Goal: Task Accomplishment & Management: Complete application form

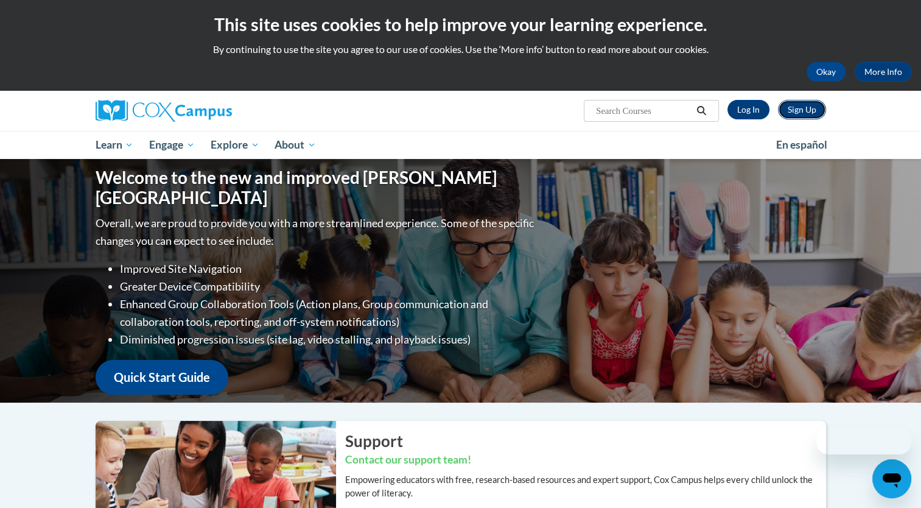
click at [811, 114] on link "Sign Up" at bounding box center [802, 109] width 48 height 19
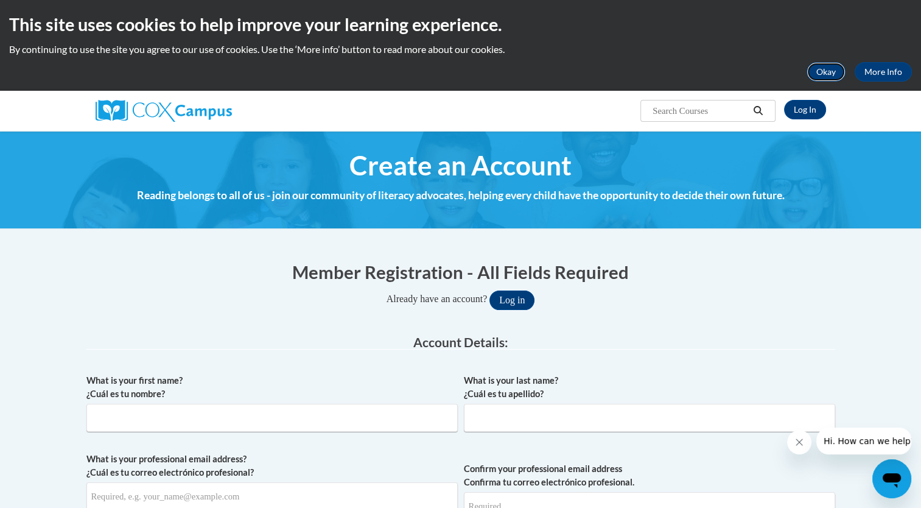
click at [816, 73] on button "Okay" at bounding box center [826, 71] width 39 height 19
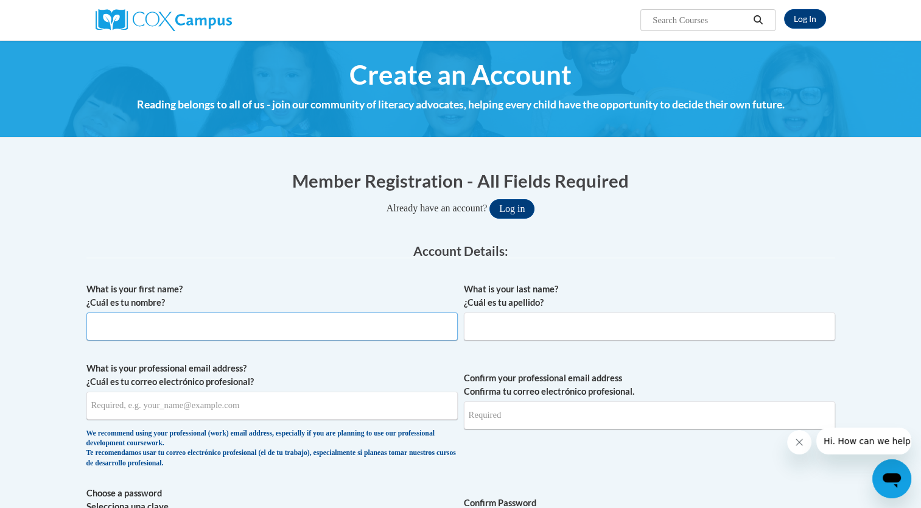
click at [339, 332] on input "What is your first name? ¿Cuál es tu nombre?" at bounding box center [271, 326] width 371 height 28
type input "[GEOGRAPHIC_DATA]"
type input "[PERSON_NAME]"
type input "[EMAIL_ADDRESS][DOMAIN_NAME]"
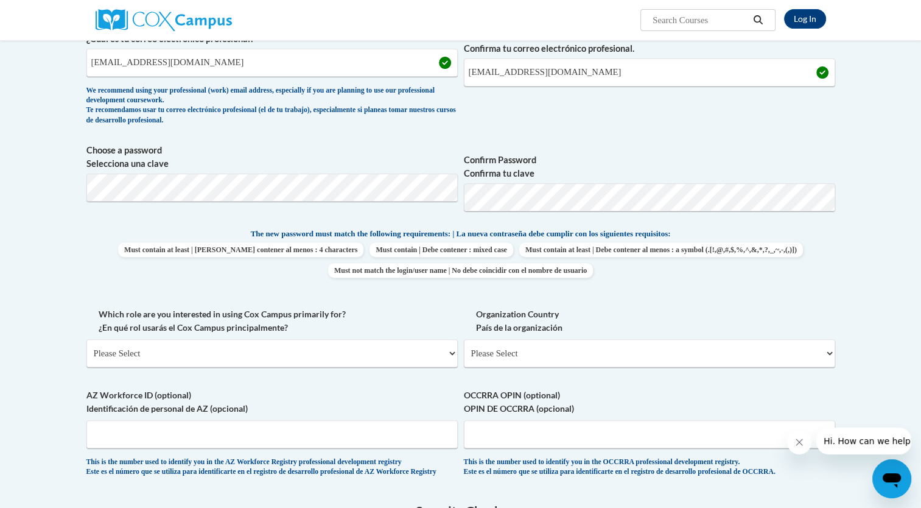
scroll to position [365, 0]
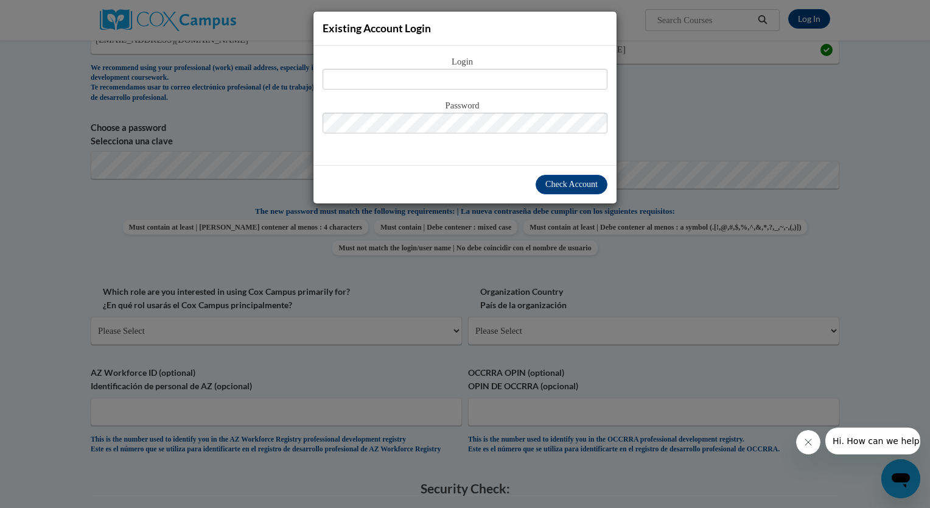
click at [643, 116] on div "Existing Account Login Login Password" at bounding box center [465, 254] width 930 height 508
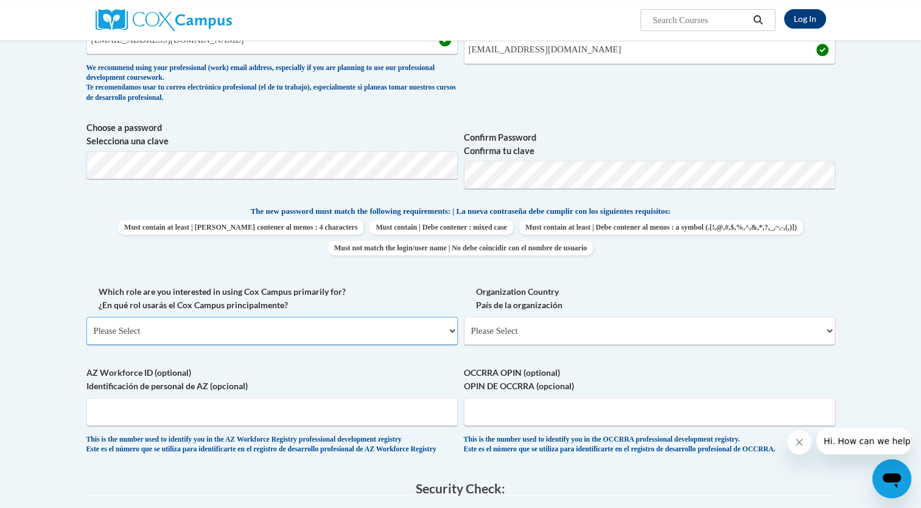
click at [333, 329] on select "Please Select College/University | Colegio/Universidad Community/Nonprofit Part…" at bounding box center [271, 331] width 371 height 28
select select "fbf2d438-af2f-41f8-98f1-81c410e29de3"
click at [86, 317] on select "Please Select College/University | Colegio/Universidad Community/Nonprofit Part…" at bounding box center [271, 331] width 371 height 28
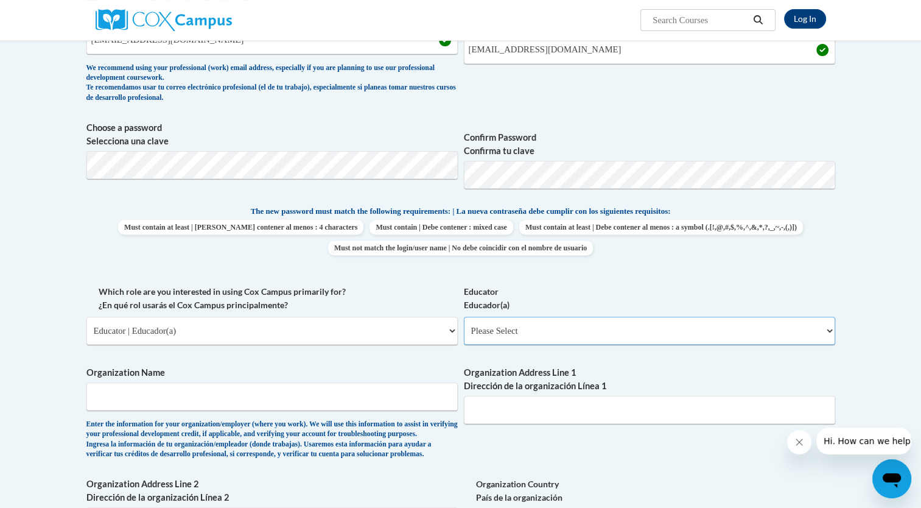
click at [499, 335] on select "Please Select Early Learning/Daycare Teacher/Family Home Care Provider | Maestr…" at bounding box center [649, 331] width 371 height 28
select select "8e40623d-54d0-45cd-9f92-5df65cd3f8cf"
click at [464, 317] on select "Please Select Early Learning/Daycare Teacher/Family Home Care Provider | Maestr…" at bounding box center [649, 331] width 371 height 28
click at [258, 402] on input "Organization Name" at bounding box center [271, 396] width 371 height 28
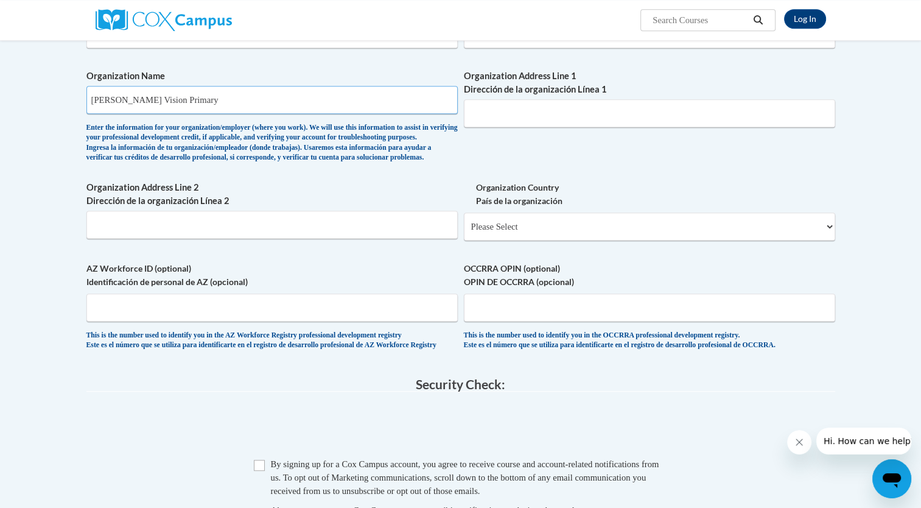
scroll to position [731, 0]
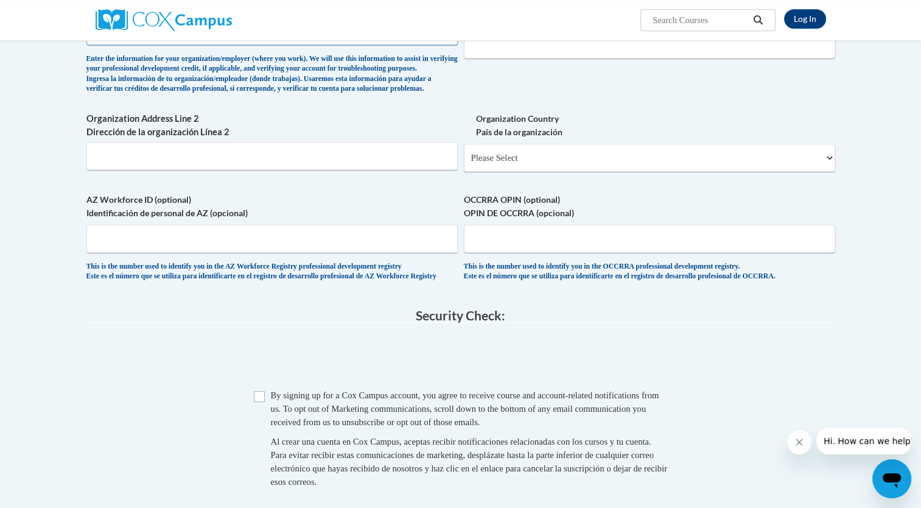
type input "[PERSON_NAME] Vision Primary"
click at [255, 402] on input "Checkbox" at bounding box center [259, 396] width 11 height 11
checkbox input "true"
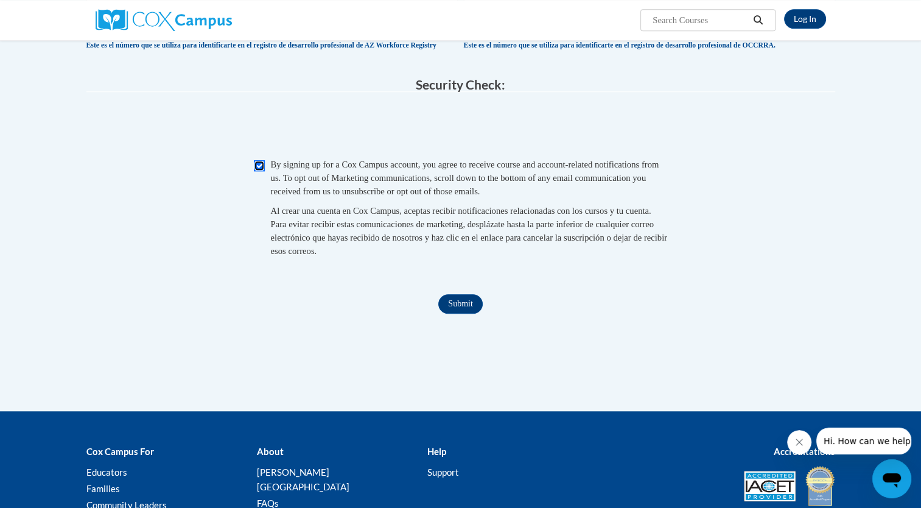
scroll to position [974, 0]
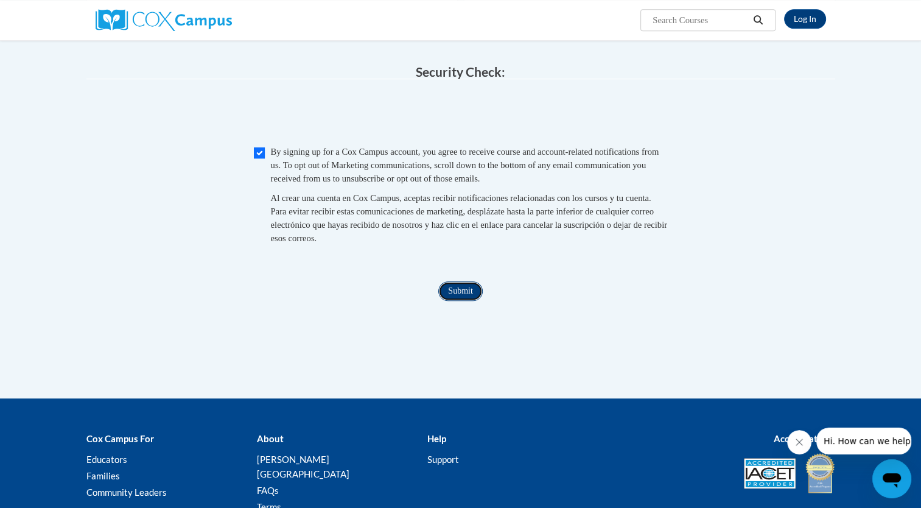
click at [455, 301] on input "Submit" at bounding box center [460, 290] width 44 height 19
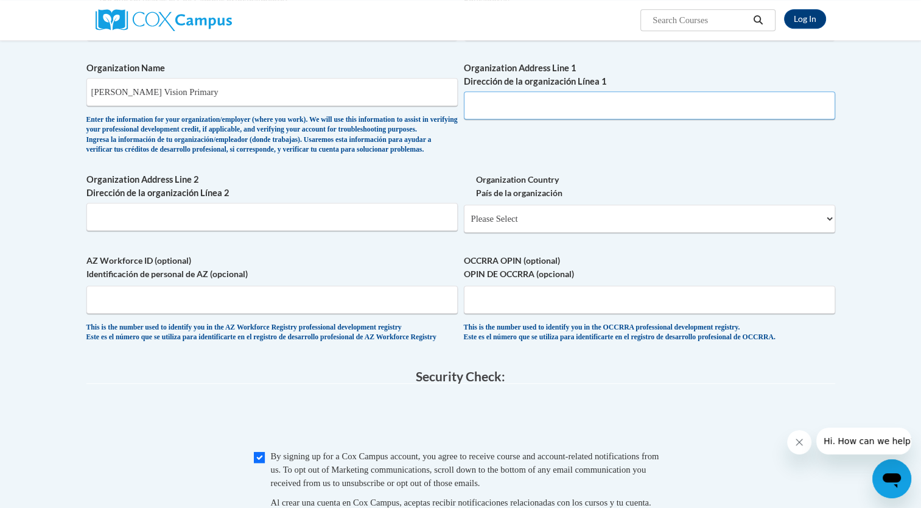
scroll to position [913, 0]
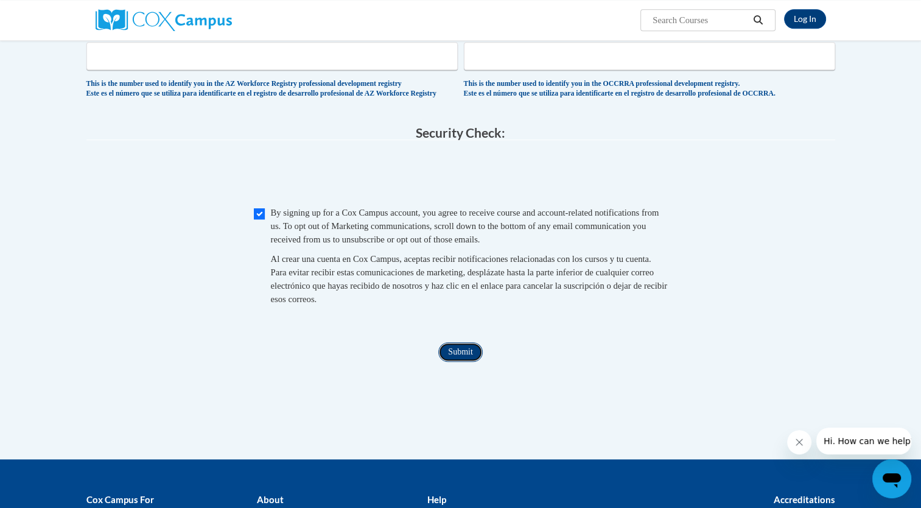
click at [465, 362] on input "Submit" at bounding box center [460, 351] width 44 height 19
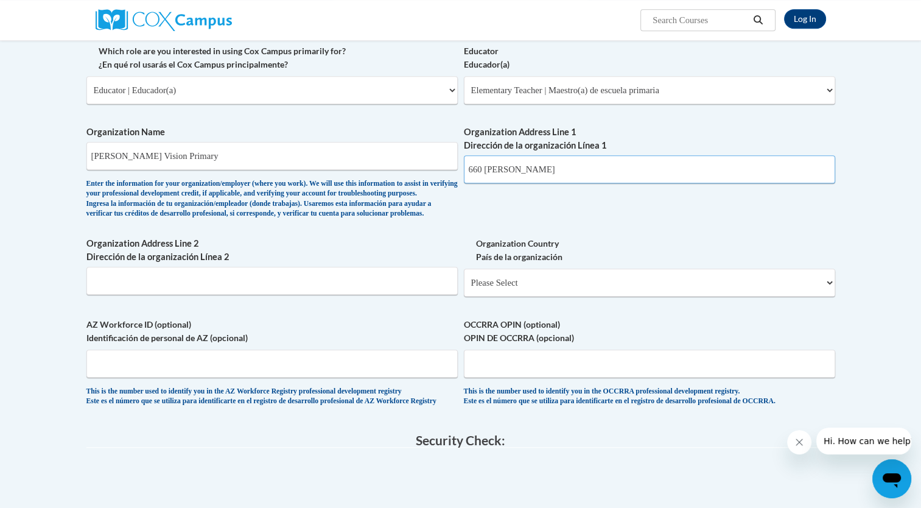
scroll to position [639, 0]
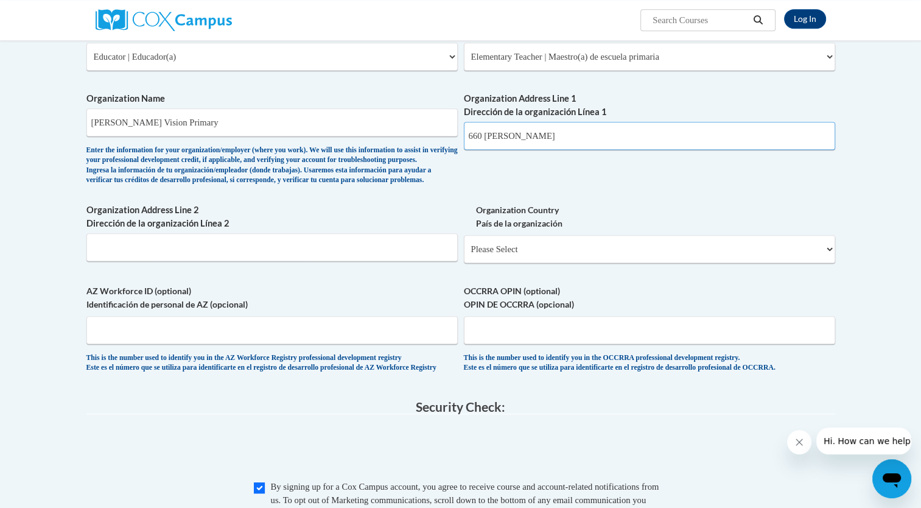
type input "660 [PERSON_NAME]"
click at [553, 263] on select "Please Select [GEOGRAPHIC_DATA] | [GEOGRAPHIC_DATA] Outside of [GEOGRAPHIC_DATA…" at bounding box center [649, 249] width 371 height 28
select select "ad49bcad-a171-4b2e-b99c-48b446064914"
click at [464, 254] on select "Please Select [GEOGRAPHIC_DATA] | [GEOGRAPHIC_DATA] Outside of [GEOGRAPHIC_DATA…" at bounding box center [649, 249] width 371 height 28
select select
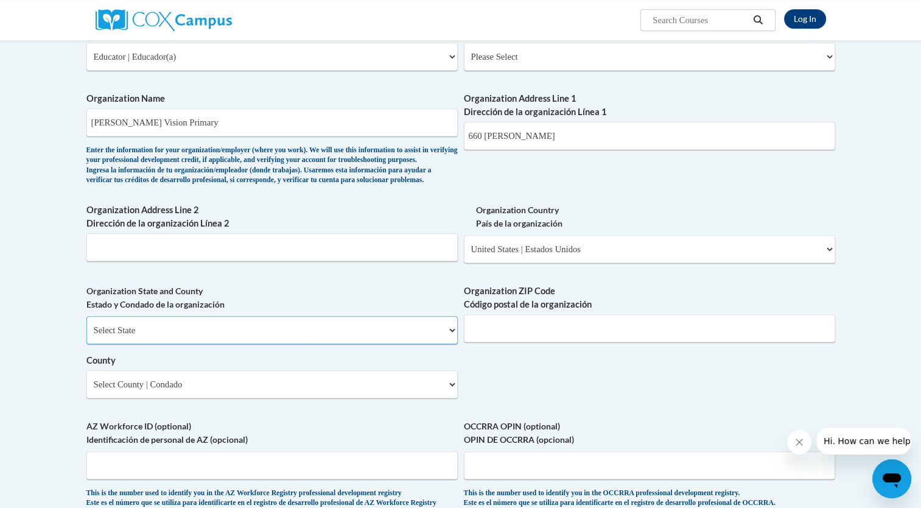
click at [399, 343] on select "Select State [US_STATE] [US_STATE] [US_STATE] [US_STATE] [US_STATE] [US_STATE] …" at bounding box center [271, 330] width 371 height 28
click at [86, 335] on select "Select State [US_STATE] [US_STATE] [US_STATE] [US_STATE] [US_STATE] [US_STATE] …" at bounding box center [271, 330] width 371 height 28
click at [387, 344] on select "Select State [US_STATE] [US_STATE] [US_STATE] [US_STATE] [US_STATE] [US_STATE] …" at bounding box center [271, 330] width 371 height 28
select select "[US_STATE]"
click at [86, 335] on select "Select State [US_STATE] [US_STATE] [US_STATE] [US_STATE] [US_STATE] [US_STATE] …" at bounding box center [271, 330] width 371 height 28
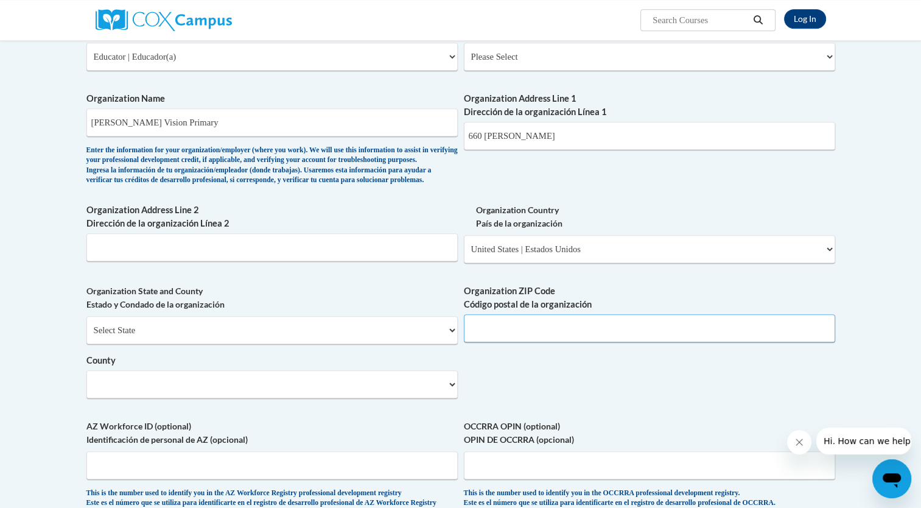
click at [497, 342] on input "Organization ZIP Code Código postal de la organización" at bounding box center [649, 328] width 371 height 28
click at [385, 398] on select "County" at bounding box center [271, 384] width 371 height 28
click at [396, 367] on label "County" at bounding box center [271, 360] width 371 height 13
click at [396, 379] on select "County" at bounding box center [271, 384] width 371 height 28
click at [524, 342] on input "Organization ZIP Code Código postal de la organización" at bounding box center [649, 328] width 371 height 28
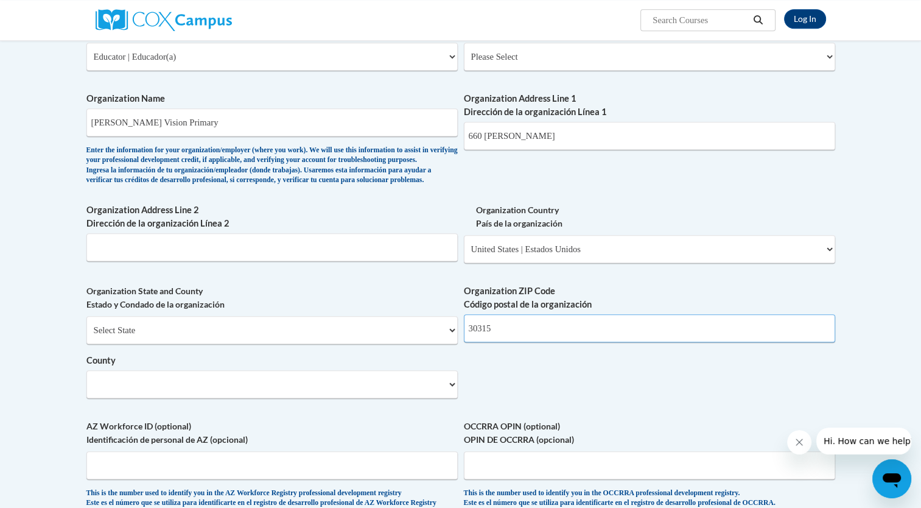
type input "30315"
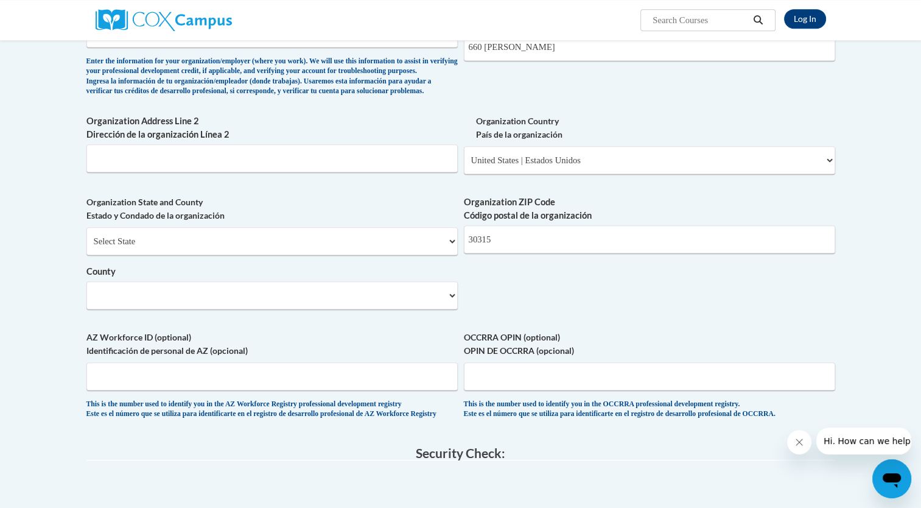
scroll to position [804, 0]
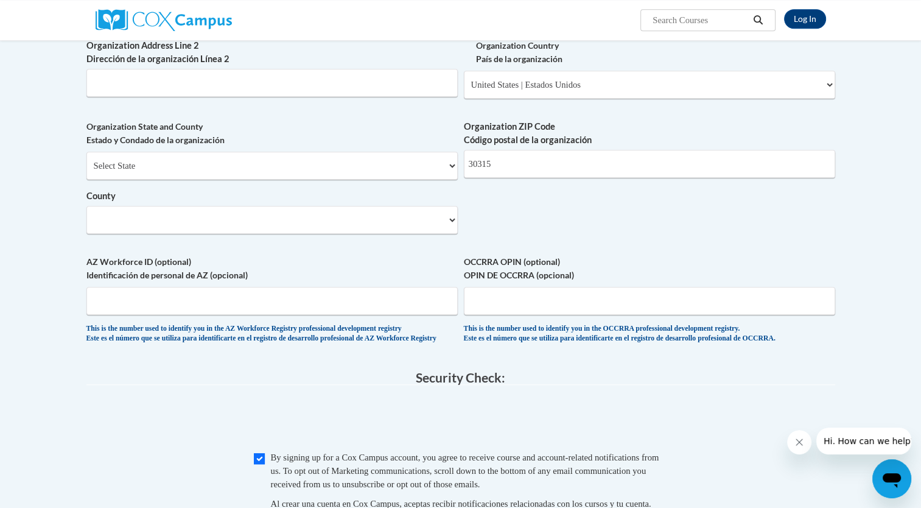
click at [379, 243] on div "Organization State and County Estado y Condado de la organización Select State …" at bounding box center [271, 181] width 371 height 123
click at [376, 234] on select "County" at bounding box center [271, 220] width 371 height 28
click at [450, 234] on select "County" at bounding box center [271, 220] width 371 height 28
click at [453, 234] on select "County" at bounding box center [271, 220] width 371 height 28
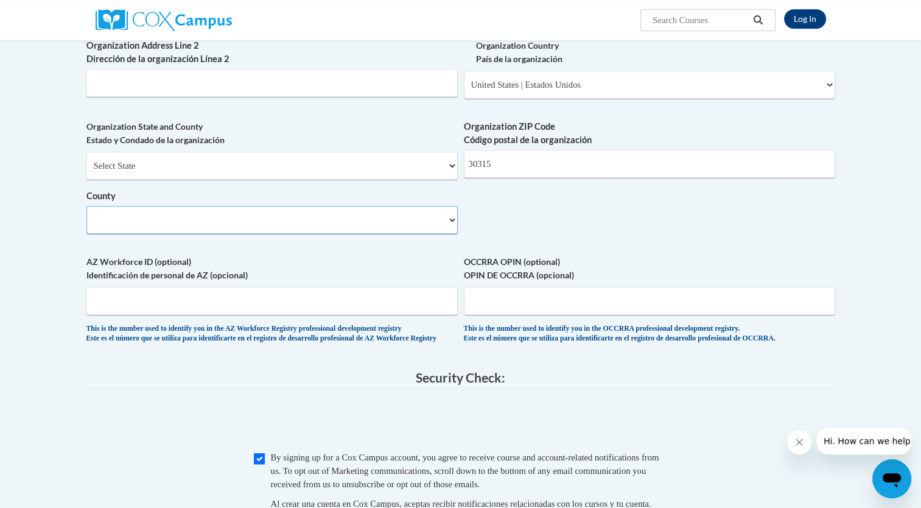
click at [423, 234] on select "County" at bounding box center [271, 220] width 371 height 28
click at [379, 275] on label "AZ Workforce ID (optional) Identificación de personal de AZ (opcional)" at bounding box center [271, 268] width 371 height 27
click at [379, 287] on input "AZ Workforce ID (optional) Identificación de personal de AZ (opcional)" at bounding box center [271, 301] width 371 height 28
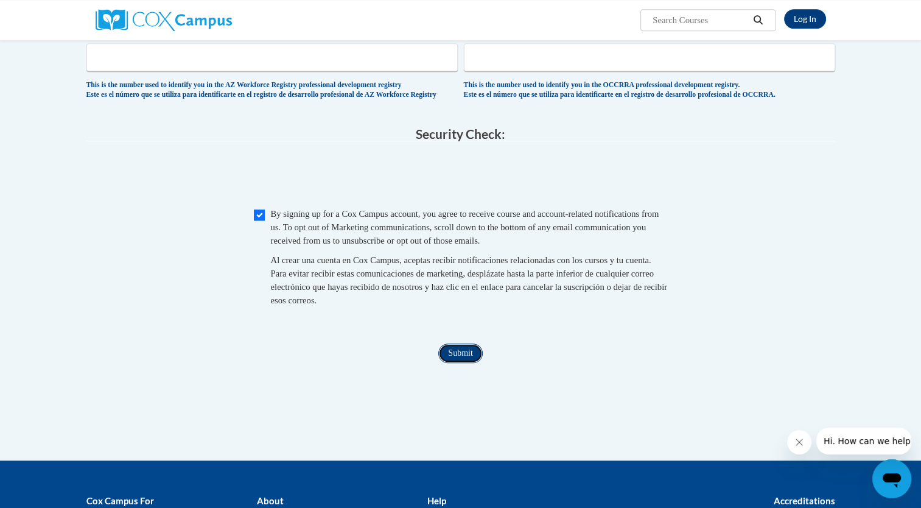
click at [446, 363] on input "Submit" at bounding box center [460, 352] width 44 height 19
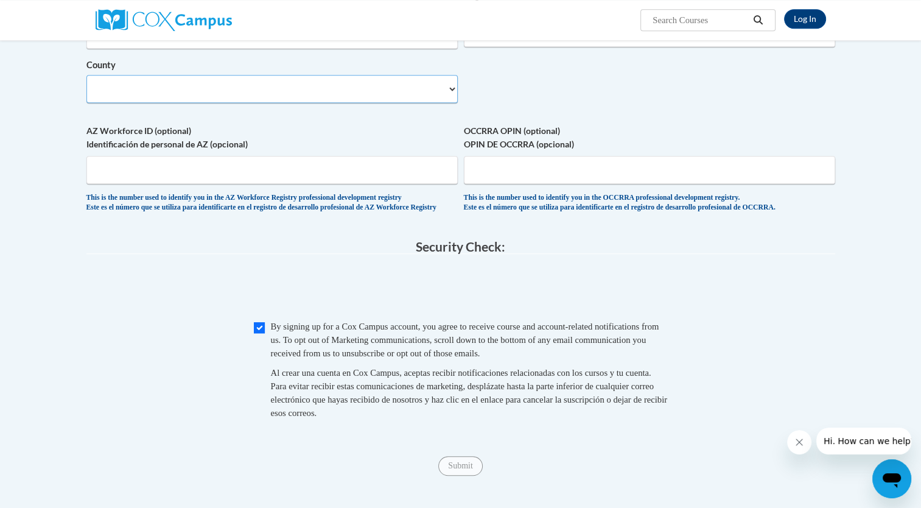
scroll to position [786, 0]
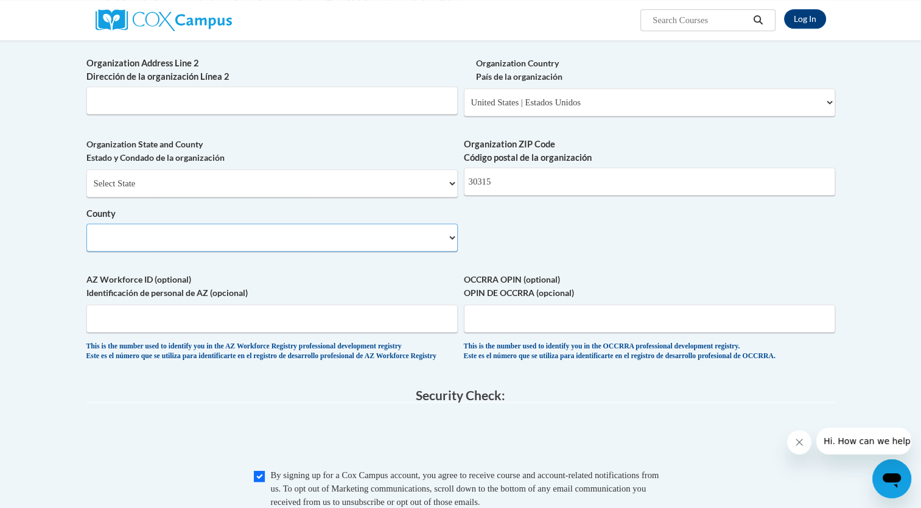
click at [245, 251] on select "County" at bounding box center [271, 237] width 371 height 28
drag, startPoint x: 209, startPoint y: 267, endPoint x: 182, endPoint y: 272, distance: 27.7
click at [209, 251] on select "County" at bounding box center [271, 237] width 371 height 28
click at [172, 261] on div "Organization State and County Estado y Condado de la organización Select State …" at bounding box center [271, 199] width 371 height 123
drag, startPoint x: 170, startPoint y: 243, endPoint x: 170, endPoint y: 257, distance: 14.0
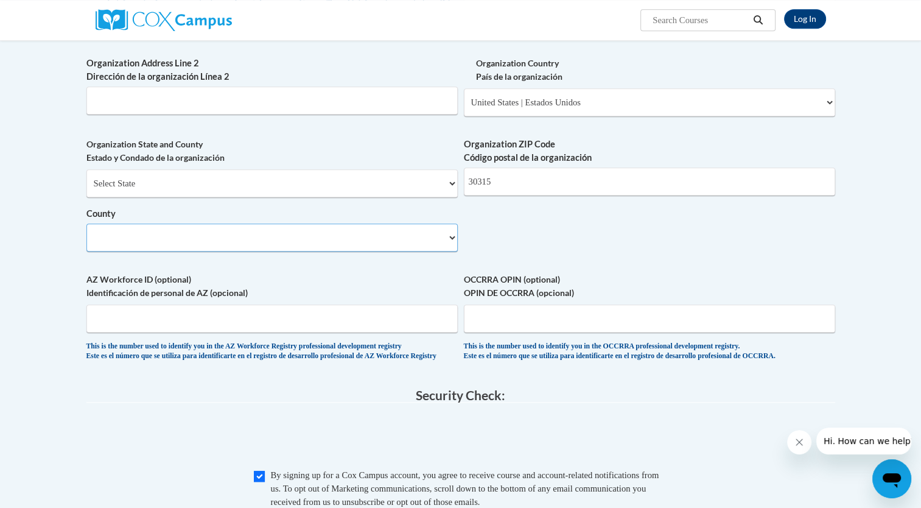
click at [172, 250] on select "County" at bounding box center [271, 237] width 371 height 28
click at [170, 251] on select "County" at bounding box center [271, 237] width 371 height 28
select select
click at [170, 251] on select "County" at bounding box center [271, 237] width 371 height 28
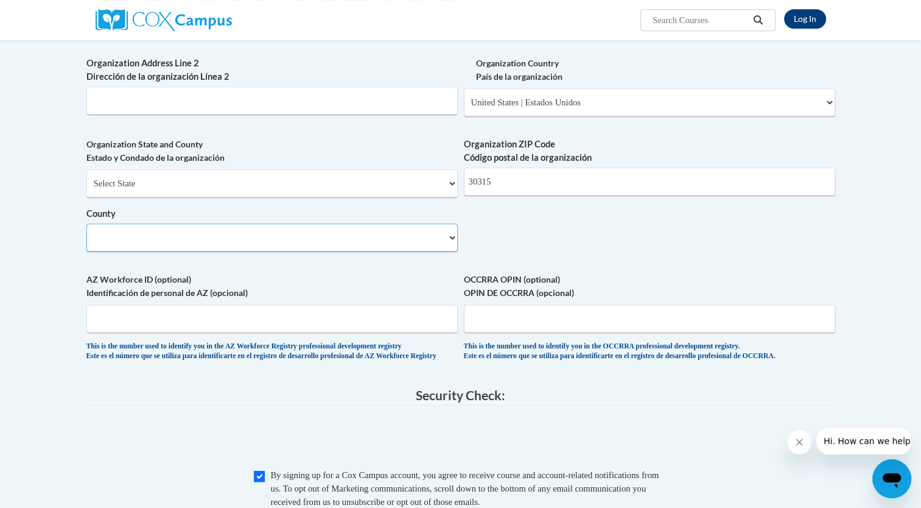
click at [170, 251] on select "County" at bounding box center [271, 237] width 371 height 28
drag, startPoint x: 448, startPoint y: 261, endPoint x: 449, endPoint y: 283, distance: 22.6
drag, startPoint x: 449, startPoint y: 271, endPoint x: 455, endPoint y: 279, distance: 10.1
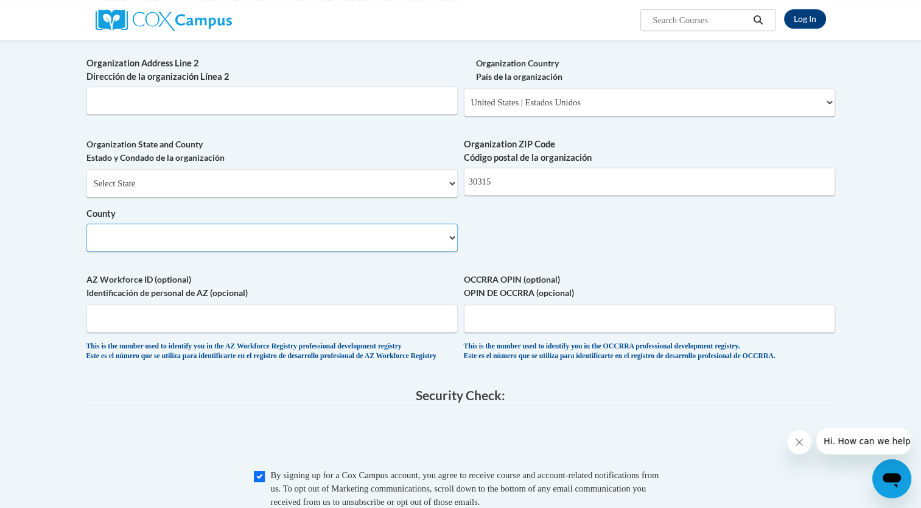
click at [455, 261] on div "Organization State and County Estado y Condado de la organización Select State …" at bounding box center [271, 199] width 371 height 123
click at [454, 261] on div "Organization State and County Estado y Condado de la organización Select State …" at bounding box center [271, 199] width 371 height 123
click at [452, 261] on div "Organization State and County Estado y Condado de la organización Select State …" at bounding box center [271, 199] width 371 height 123
click at [452, 251] on select "County" at bounding box center [271, 237] width 371 height 28
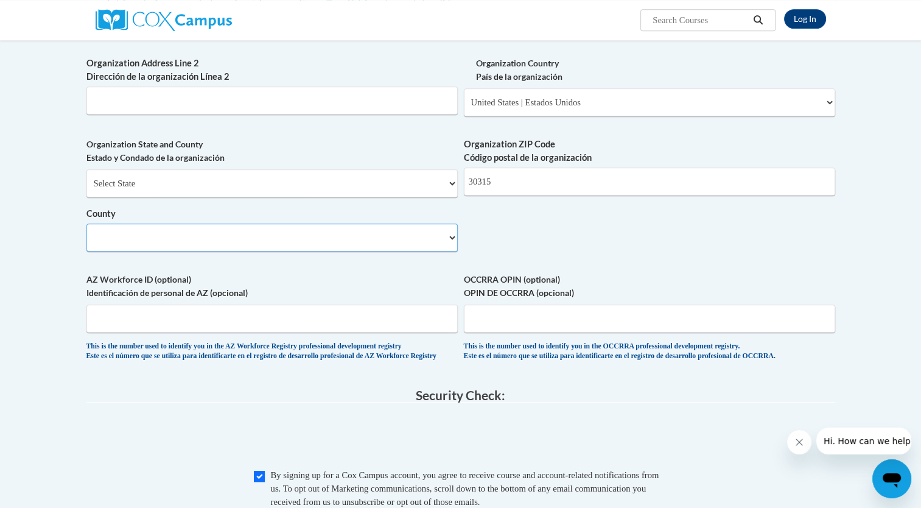
drag, startPoint x: 452, startPoint y: 262, endPoint x: 453, endPoint y: 277, distance: 14.6
click at [453, 261] on div "Organization State and County Estado y Condado de la organización Select State …" at bounding box center [271, 199] width 371 height 123
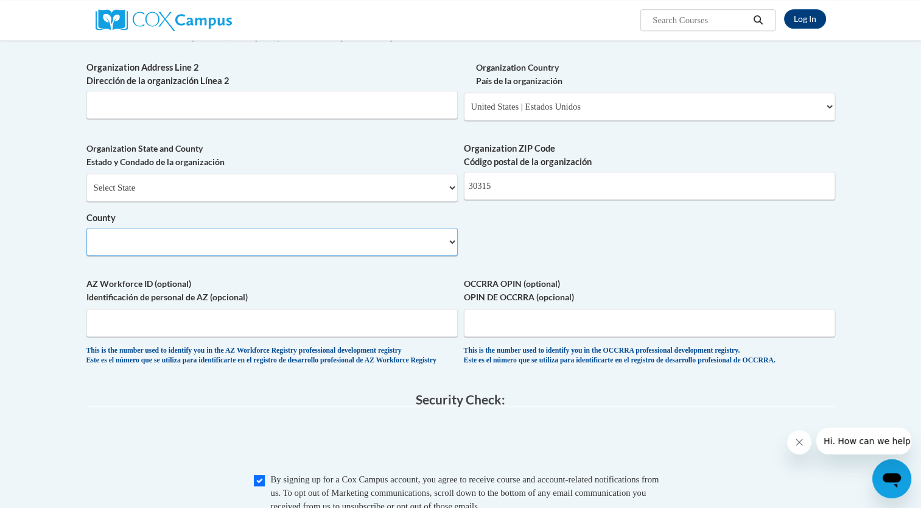
scroll to position [852, 0]
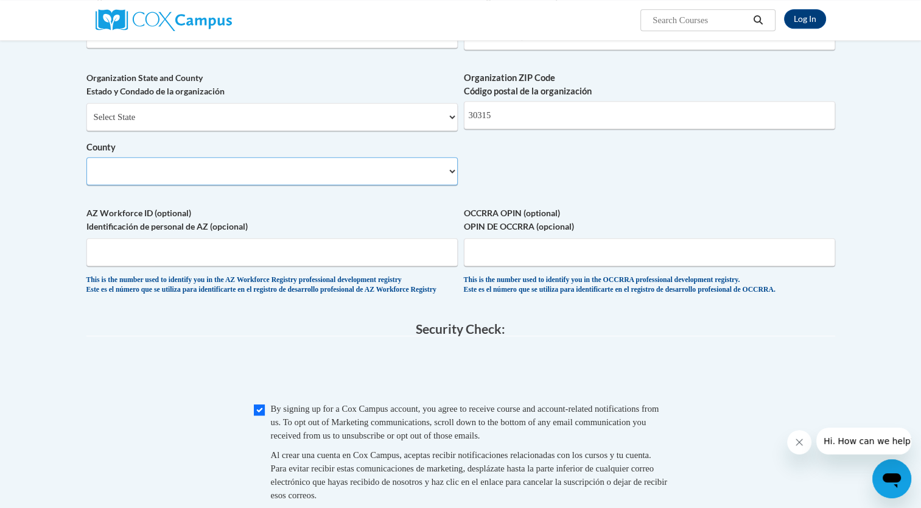
click at [455, 185] on select "County" at bounding box center [271, 171] width 371 height 28
click at [454, 185] on select "County" at bounding box center [271, 171] width 371 height 28
click at [336, 181] on select "County" at bounding box center [271, 171] width 371 height 28
click at [451, 185] on select "County" at bounding box center [271, 171] width 371 height 28
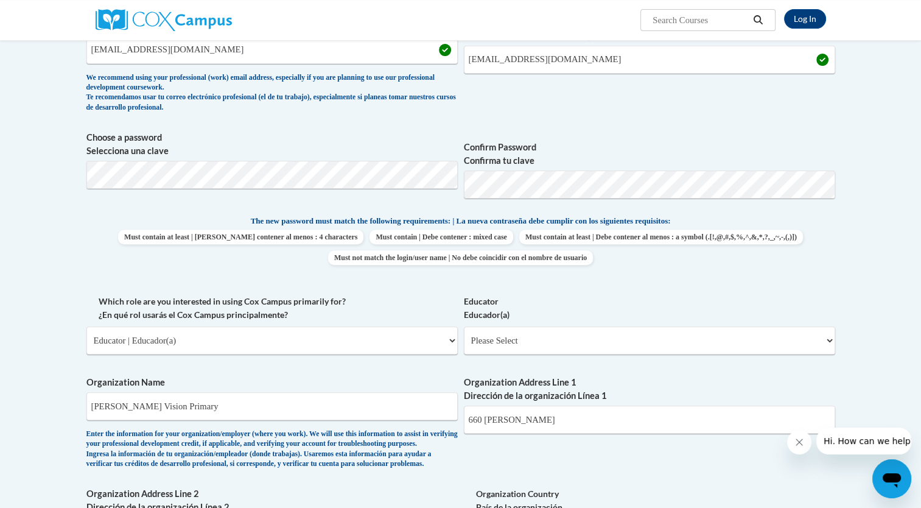
scroll to position [365, 0]
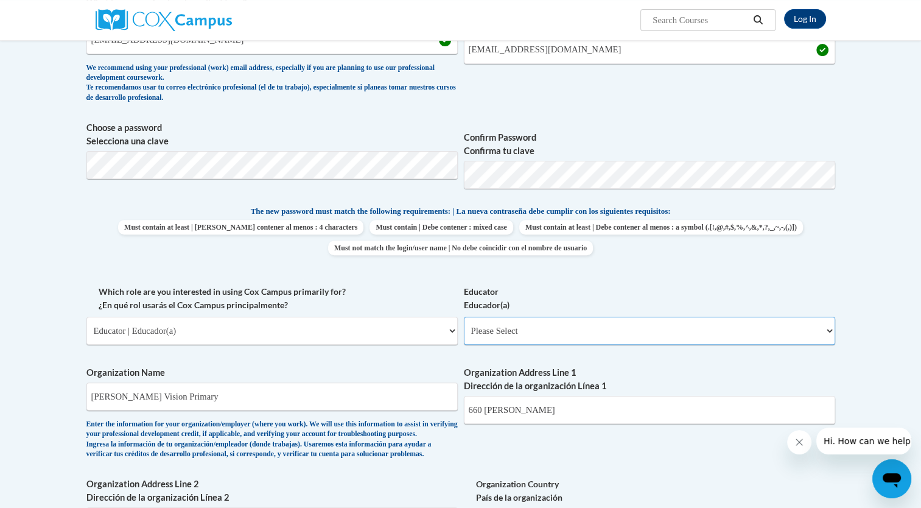
click at [509, 321] on select "Please Select Early Learning/Daycare Teacher/Family Home Care Provider | Maestr…" at bounding box center [649, 331] width 371 height 28
select select "8e40623d-54d0-45cd-9f92-5df65cd3f8cf"
click at [464, 317] on select "Please Select Early Learning/Daycare Teacher/Family Home Care Provider | Maestr…" at bounding box center [649, 331] width 371 height 28
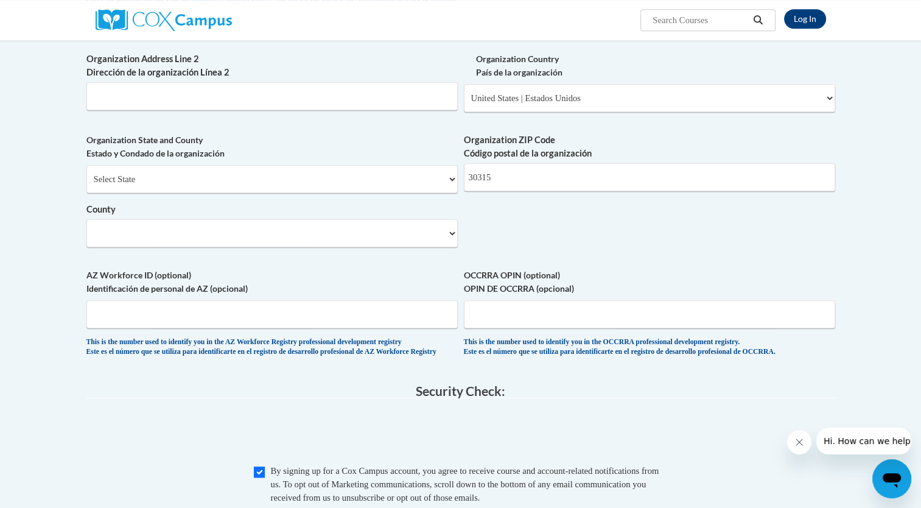
scroll to position [852, 0]
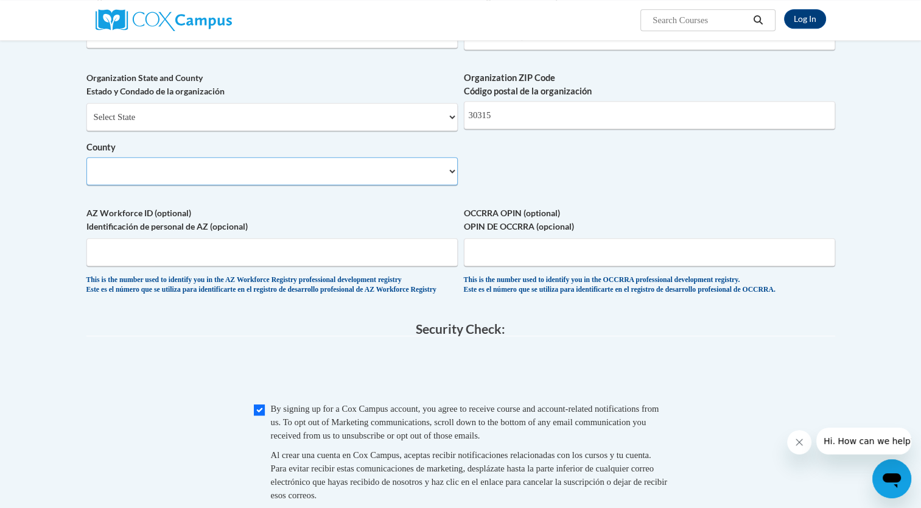
click at [272, 185] on select "County" at bounding box center [271, 171] width 371 height 28
click at [270, 130] on select "Select State [US_STATE] [US_STATE] [US_STATE] [US_STATE] [US_STATE] [US_STATE] …" at bounding box center [271, 117] width 371 height 28
select select "[US_STATE]"
click at [86, 123] on select "Select State [US_STATE] [US_STATE] [US_STATE] [US_STATE] [US_STATE] [US_STATE] …" at bounding box center [271, 117] width 371 height 28
click at [161, 154] on label "County" at bounding box center [271, 147] width 371 height 13
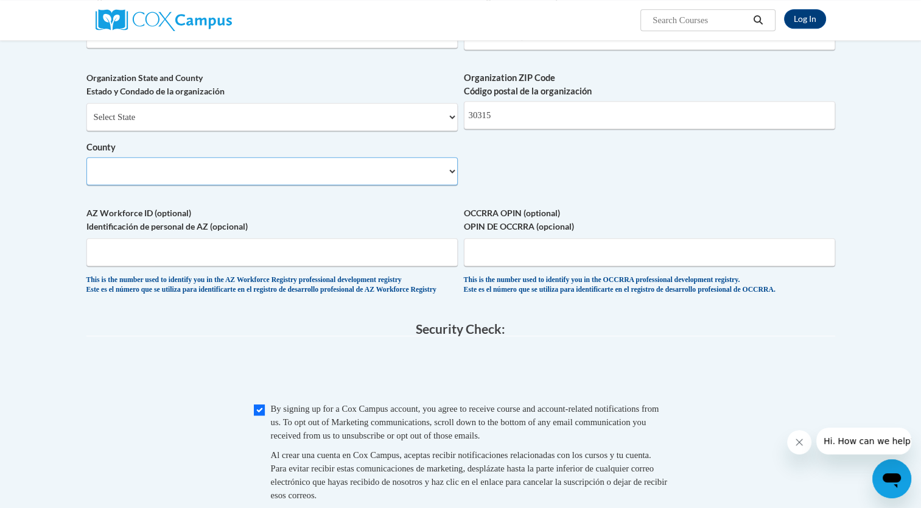
click at [161, 169] on select "County" at bounding box center [271, 171] width 371 height 28
click at [161, 185] on select "County" at bounding box center [271, 171] width 371 height 28
click at [454, 185] on select "County" at bounding box center [271, 171] width 371 height 28
click at [401, 185] on select "County" at bounding box center [271, 171] width 371 height 28
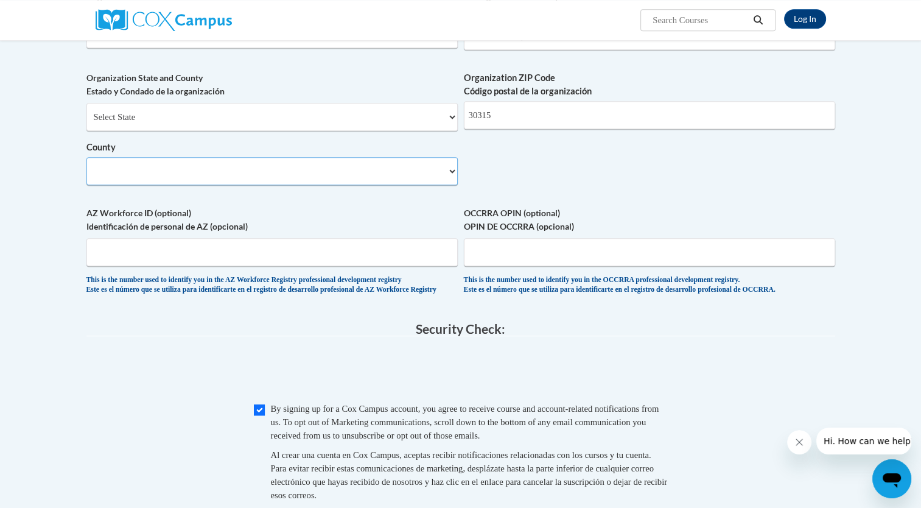
click at [393, 185] on select "County" at bounding box center [271, 171] width 371 height 28
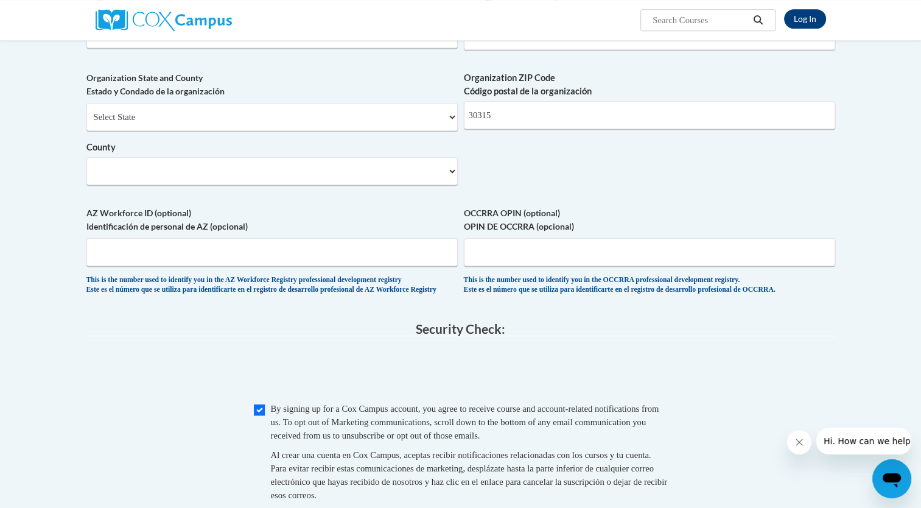
click at [455, 233] on label "AZ Workforce ID (optional) Identificación de personal de AZ (opcional)" at bounding box center [271, 219] width 371 height 27
click at [455, 248] on input "AZ Workforce ID (optional) Identificación de personal de AZ (opcional)" at bounding box center [271, 252] width 371 height 28
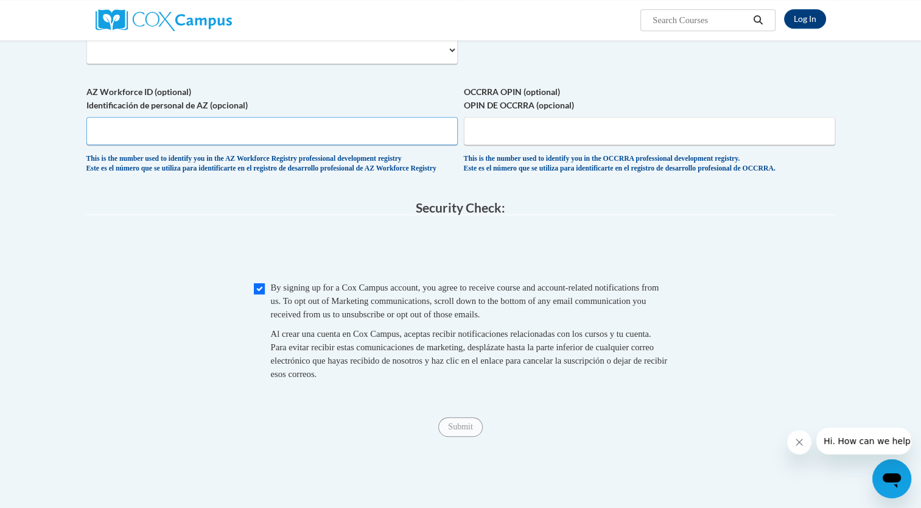
scroll to position [974, 0]
click at [458, 436] on input "Submit" at bounding box center [460, 425] width 44 height 19
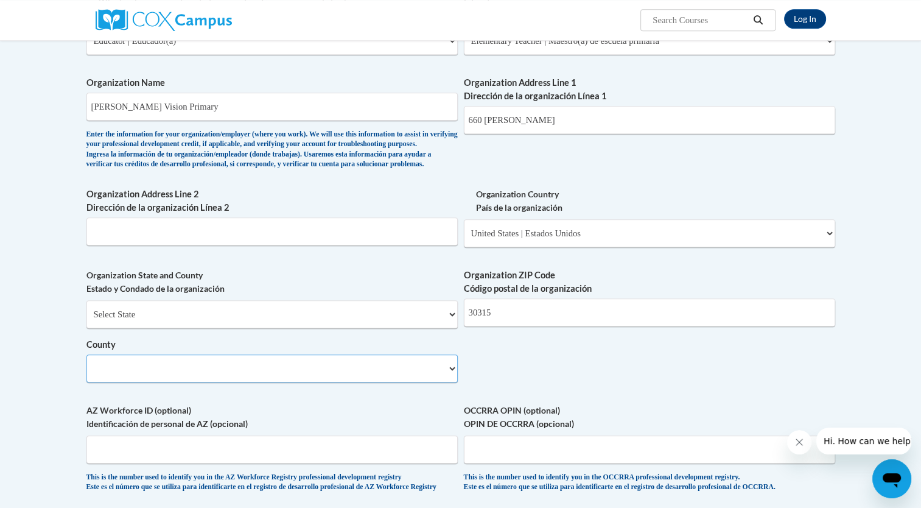
scroll to position [670, 0]
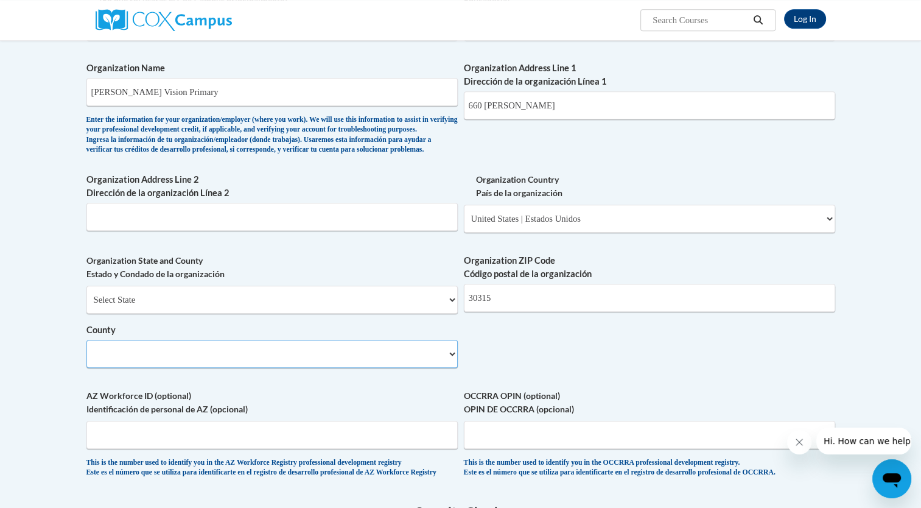
click at [95, 368] on select "County" at bounding box center [271, 354] width 371 height 28
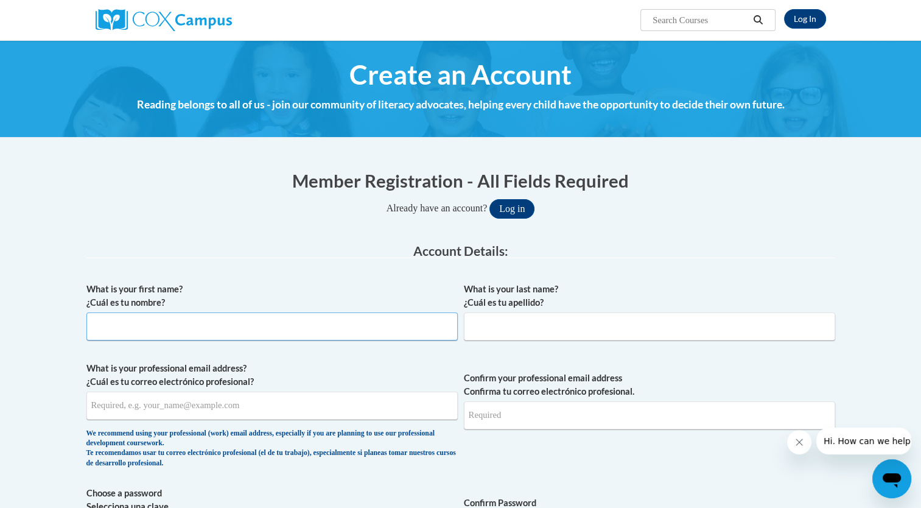
click at [231, 317] on input "What is your first name? ¿Cuál es tu nombre?" at bounding box center [271, 326] width 371 height 28
type input "[GEOGRAPHIC_DATA]"
type input "[PERSON_NAME]"
type input "[EMAIL_ADDRESS][DOMAIN_NAME]"
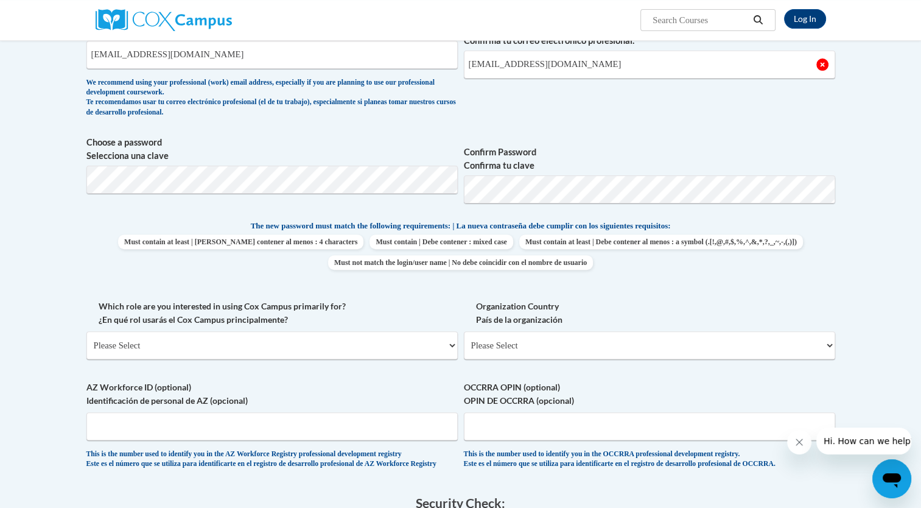
scroll to position [365, 0]
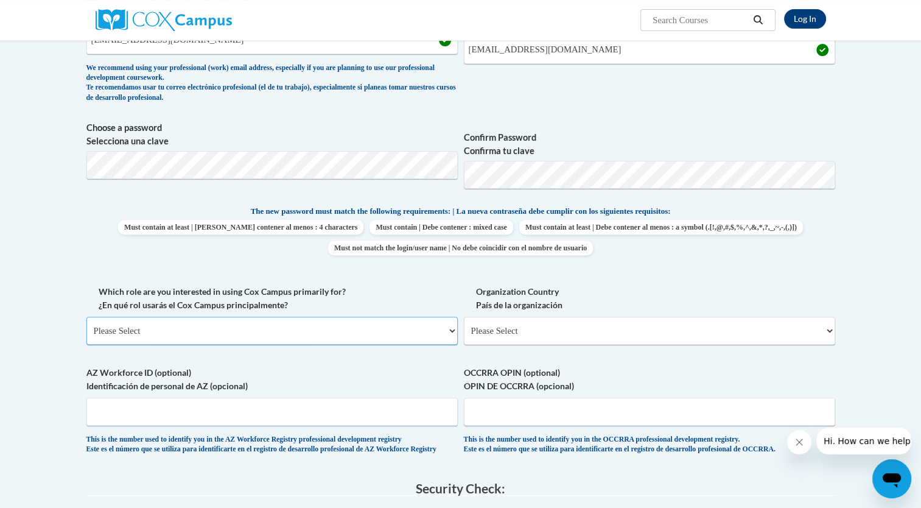
click at [135, 328] on select "Please Select College/University | Colegio/Universidad Community/Nonprofit Part…" at bounding box center [271, 331] width 371 height 28
select select "fbf2d438-af2f-41f8-98f1-81c410e29de3"
click at [86, 317] on select "Please Select College/University | Colegio/Universidad Community/Nonprofit Part…" at bounding box center [271, 331] width 371 height 28
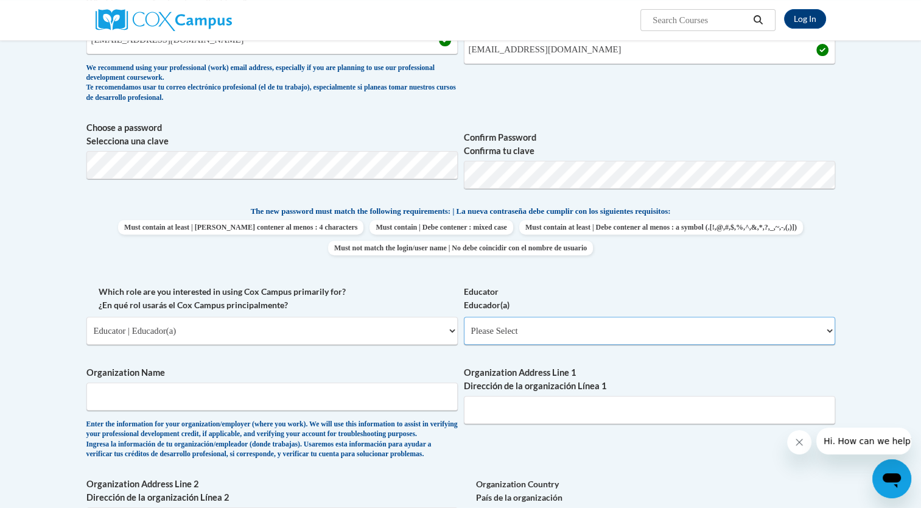
drag, startPoint x: 555, startPoint y: 337, endPoint x: 535, endPoint y: 345, distance: 21.8
click at [555, 337] on select "Please Select Early Learning/Daycare Teacher/Family Home Care Provider | Maestr…" at bounding box center [649, 331] width 371 height 28
select select "8e40623d-54d0-45cd-9f92-5df65cd3f8cf"
click at [464, 317] on select "Please Select Early Learning/Daycare Teacher/Family Home Care Provider | Maestr…" at bounding box center [649, 331] width 371 height 28
click at [234, 400] on input "Organization Name" at bounding box center [271, 396] width 371 height 28
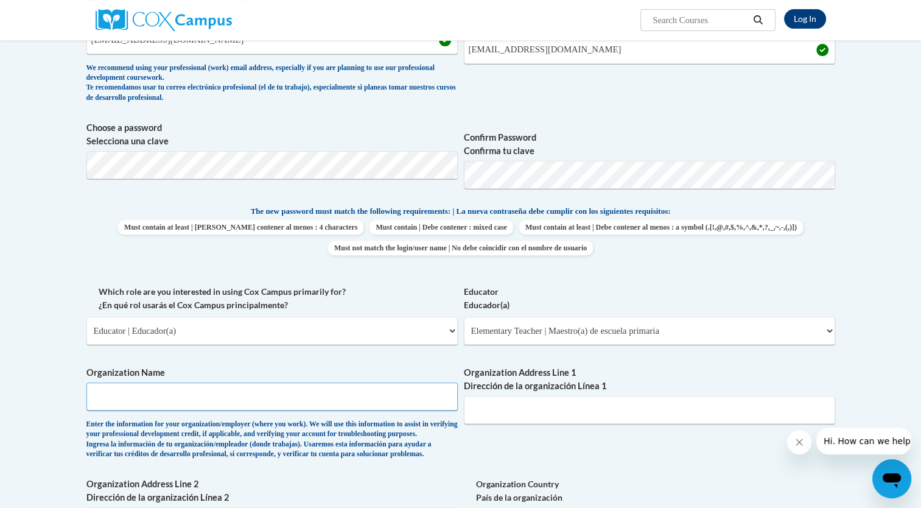
type input "[PERSON_NAME] Vision Primary"
type input "660 [PERSON_NAME]"
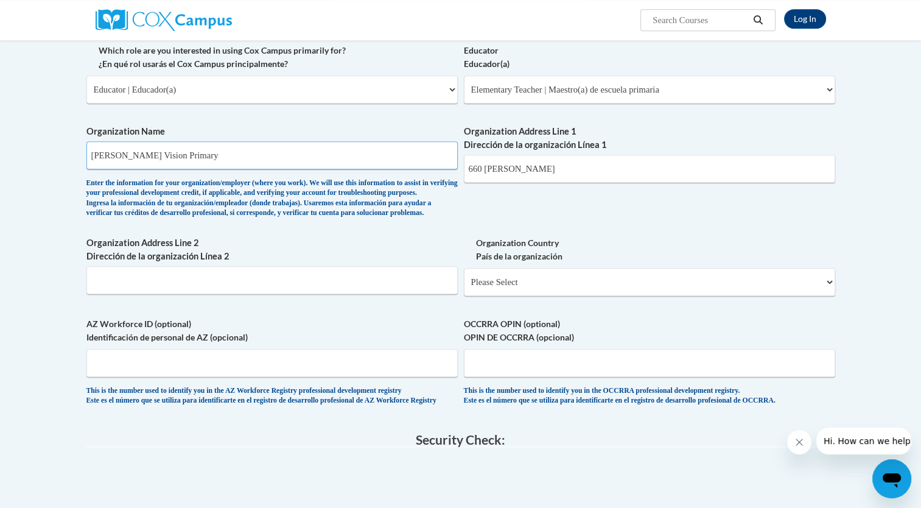
scroll to position [609, 0]
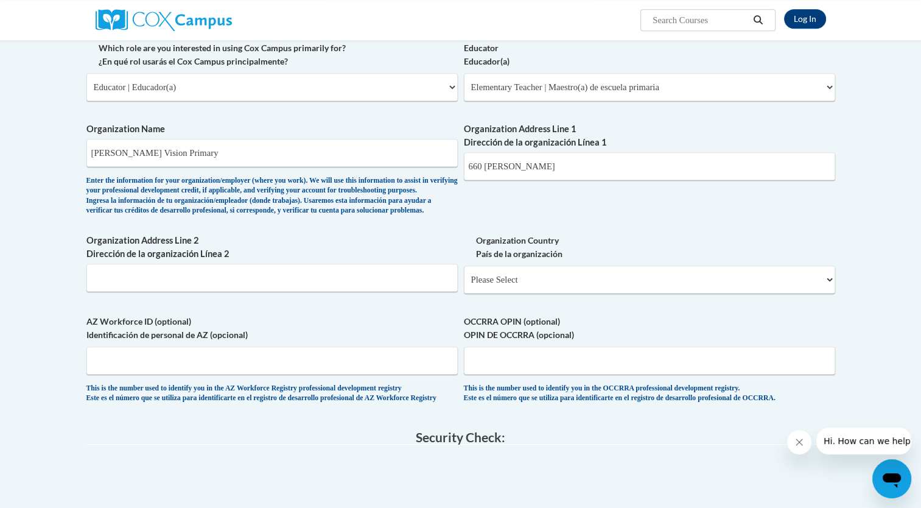
click at [343, 216] on div "Enter the information for your organization/employer (where you work). We will …" at bounding box center [271, 196] width 371 height 40
click at [521, 303] on div "Organization Country País de la organización Please Select [GEOGRAPHIC_DATA] | …" at bounding box center [649, 268] width 371 height 69
click at [521, 293] on select "Please Select [GEOGRAPHIC_DATA] | [GEOGRAPHIC_DATA] Outside of [GEOGRAPHIC_DATA…" at bounding box center [649, 279] width 371 height 28
select select "ad49bcad-a171-4b2e-b99c-48b446064914"
click at [464, 286] on select "Please Select [GEOGRAPHIC_DATA] | [GEOGRAPHIC_DATA] Outside of [GEOGRAPHIC_DATA…" at bounding box center [649, 279] width 371 height 28
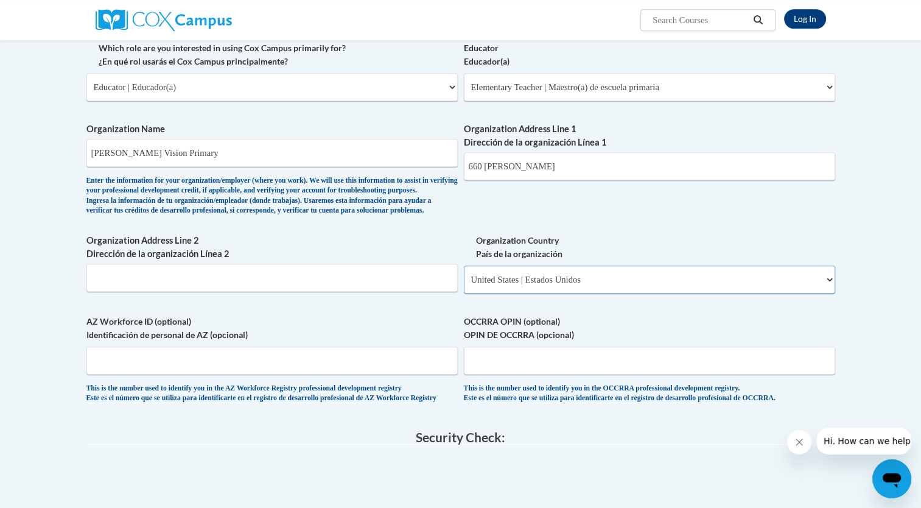
select select
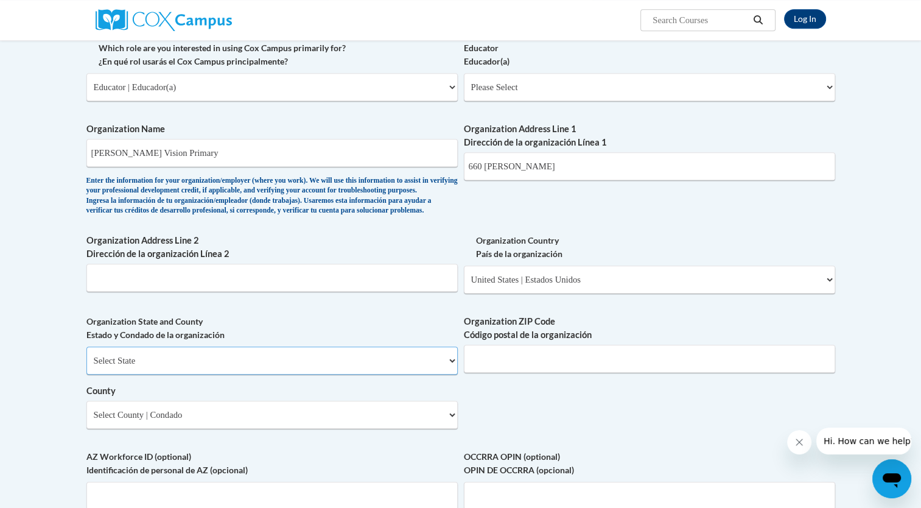
click at [208, 374] on select "Select State [US_STATE] [US_STATE] [US_STATE] [US_STATE] [US_STATE] [US_STATE] …" at bounding box center [271, 360] width 371 height 28
select select "[US_STATE]"
click at [86, 366] on select "Select State [US_STATE] [US_STATE] [US_STATE] [US_STATE] [US_STATE] [US_STATE] …" at bounding box center [271, 360] width 371 height 28
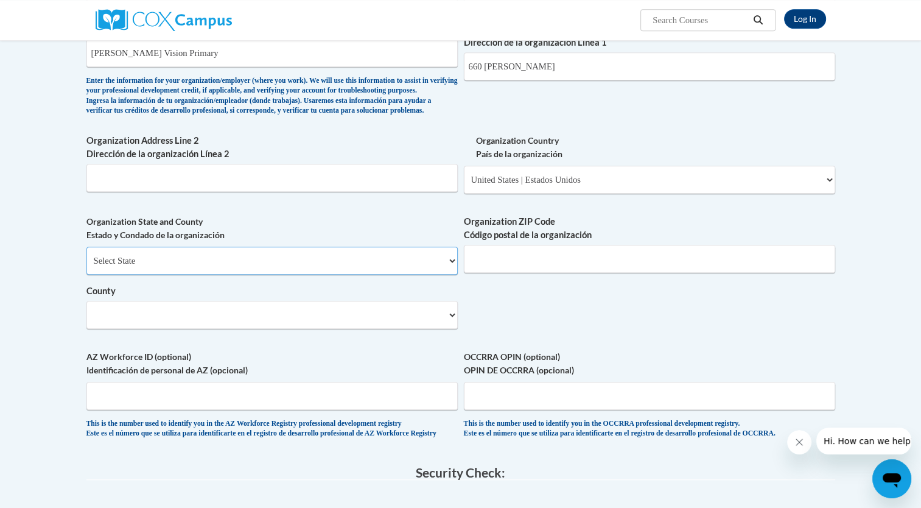
scroll to position [731, 0]
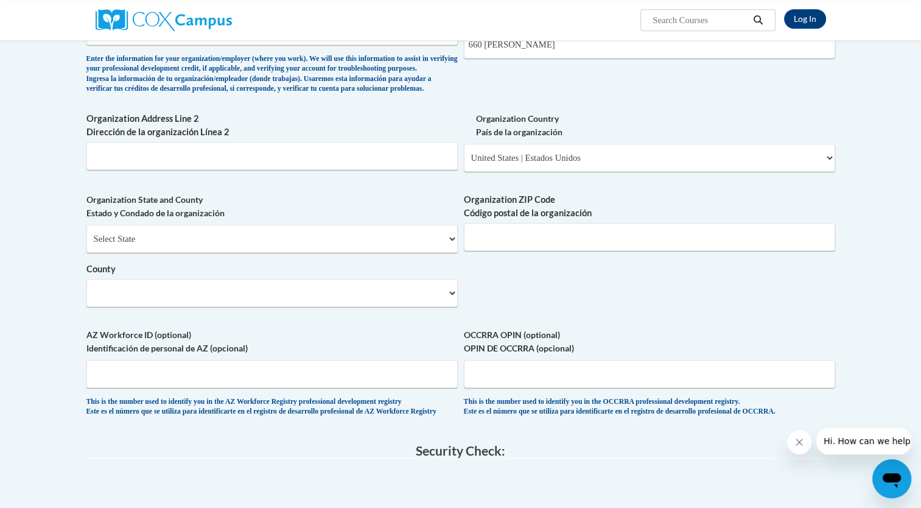
click at [220, 276] on label "County" at bounding box center [271, 268] width 371 height 13
click at [220, 296] on select "County" at bounding box center [271, 293] width 371 height 28
click at [222, 307] on select "County" at bounding box center [271, 293] width 371 height 28
click at [449, 307] on select "County" at bounding box center [271, 293] width 371 height 28
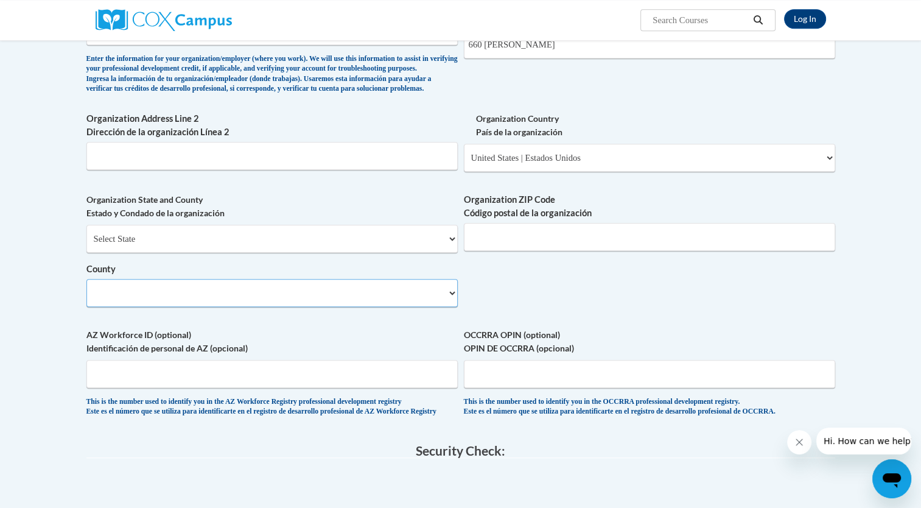
click at [449, 307] on select "County" at bounding box center [271, 293] width 371 height 28
click at [481, 251] on input "Organization ZIP Code Código postal de la organización" at bounding box center [649, 237] width 371 height 28
type input "30315"
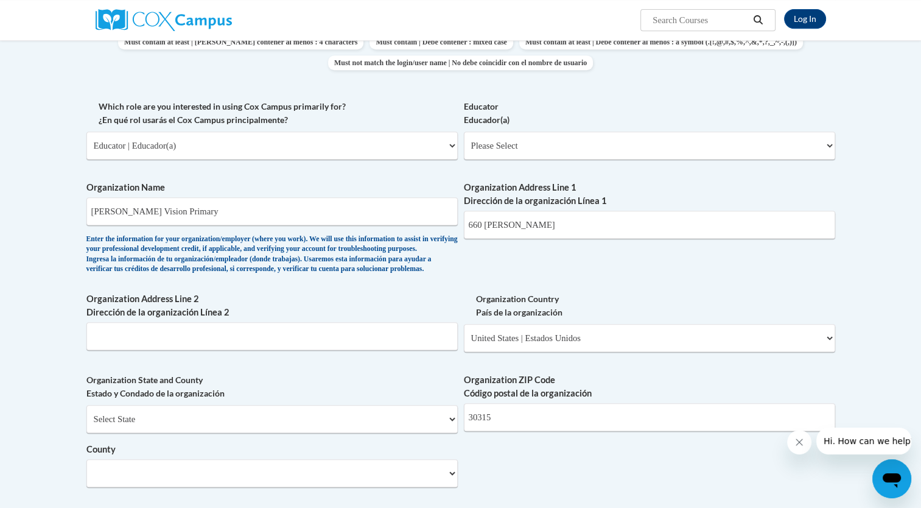
scroll to position [974, 0]
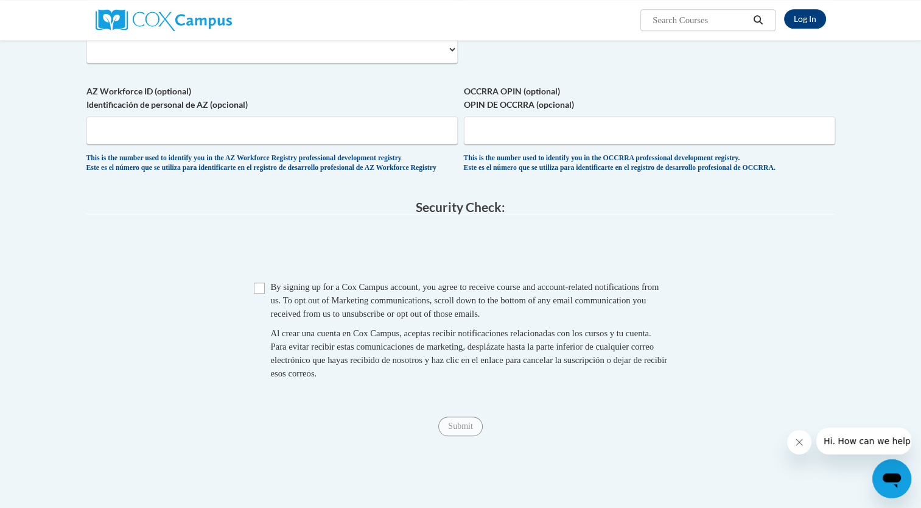
click at [263, 320] on span "Checkbox By signing up for a [PERSON_NAME] Campus account, you agree to receive…" at bounding box center [461, 336] width 414 height 112
click at [262, 293] on input "Checkbox" at bounding box center [259, 287] width 11 height 11
checkbox input "true"
click at [470, 436] on input "Submit" at bounding box center [460, 425] width 44 height 19
